Goal: Navigation & Orientation: Find specific page/section

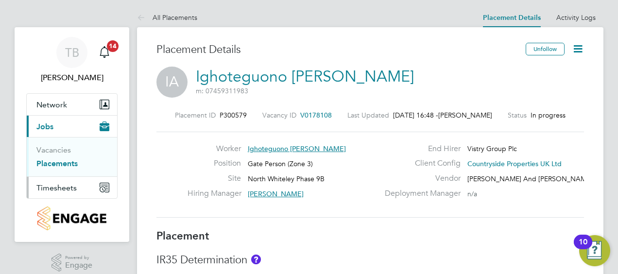
click at [69, 190] on span "Timesheets" at bounding box center [56, 187] width 40 height 9
click at [58, 167] on link "Timesheets" at bounding box center [56, 171] width 40 height 9
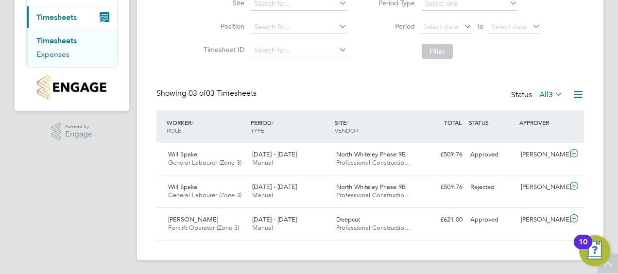
click at [52, 55] on link "Expenses" at bounding box center [52, 54] width 33 height 9
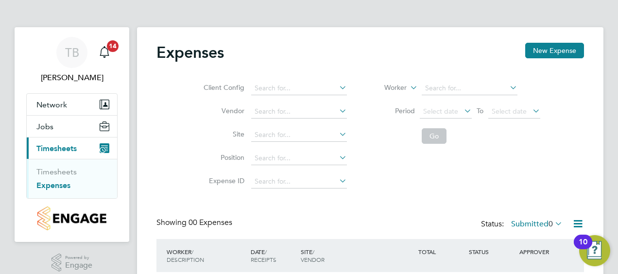
click at [61, 154] on button "Current page: Timesheets" at bounding box center [72, 147] width 90 height 21
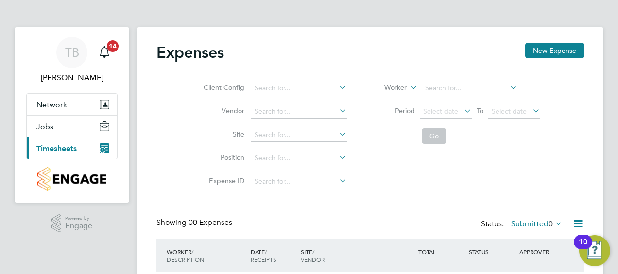
click at [67, 144] on span "Timesheets" at bounding box center [56, 148] width 40 height 9
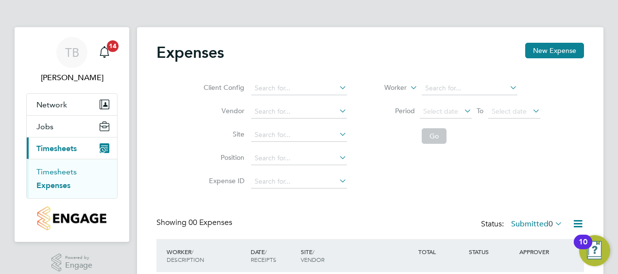
click at [51, 170] on link "Timesheets" at bounding box center [56, 171] width 40 height 9
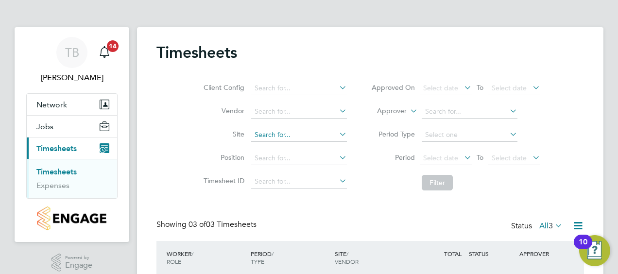
click at [337, 139] on icon at bounding box center [337, 134] width 0 height 14
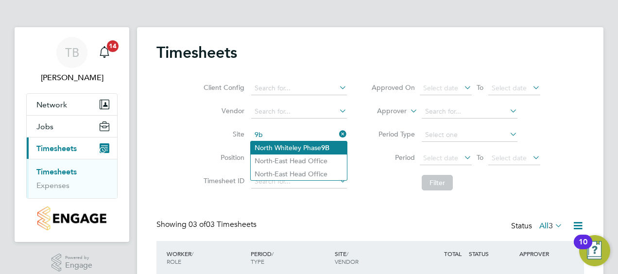
click at [301, 147] on li "North Whiteley Phase 9B" at bounding box center [299, 147] width 96 height 13
type input "North Whiteley Phase 9B"
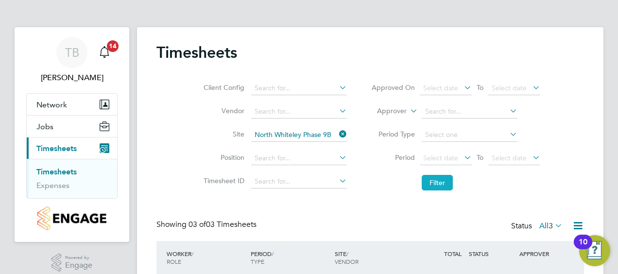
click at [434, 179] on button "Filter" at bounding box center [436, 183] width 31 height 16
click at [110, 50] on span "14" at bounding box center [113, 46] width 12 height 12
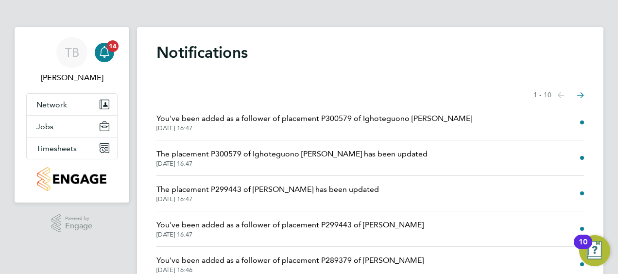
click at [267, 122] on span "You've been added as a follower of placement P300579 of Ighoteguono [PERSON_NAM…" at bounding box center [314, 119] width 316 height 12
